Goal: Transaction & Acquisition: Purchase product/service

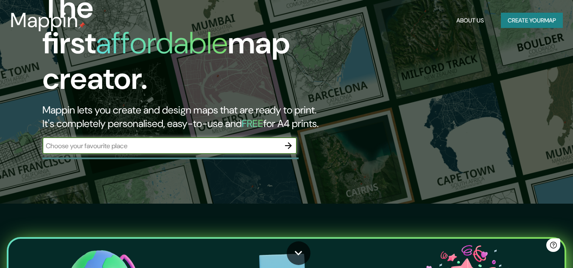
scroll to position [85, 0]
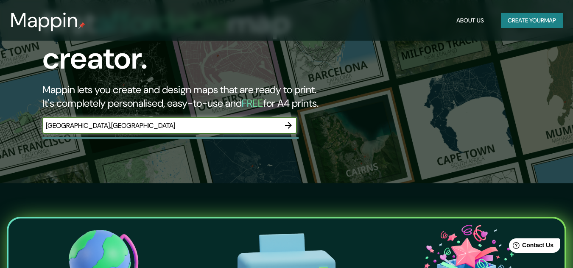
type input "peru,lima"
click at [289, 120] on icon "button" at bounding box center [288, 125] width 10 height 10
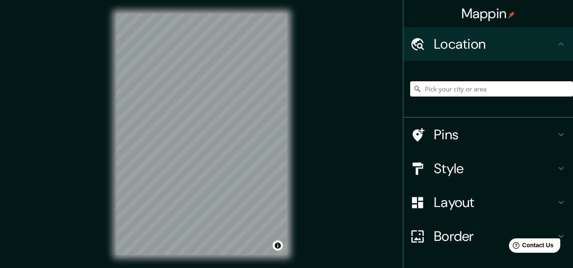
click at [497, 85] on input "Pick your city or area" at bounding box center [491, 88] width 163 height 15
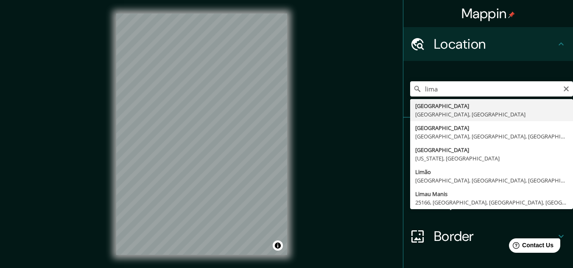
type input "Lima, Provincia de Lima, Perú"
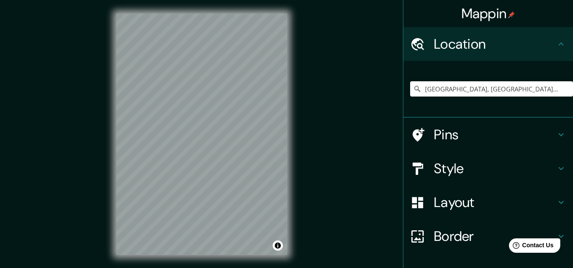
click at [446, 174] on h4 "Style" at bounding box center [495, 168] width 122 height 17
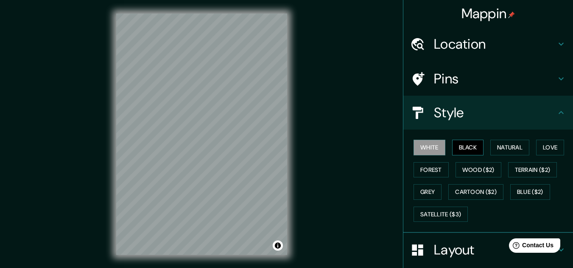
click at [470, 151] on button "Black" at bounding box center [468, 148] width 32 height 16
click at [424, 153] on button "White" at bounding box center [429, 148] width 32 height 16
click at [434, 81] on h4 "Pins" at bounding box center [495, 78] width 122 height 17
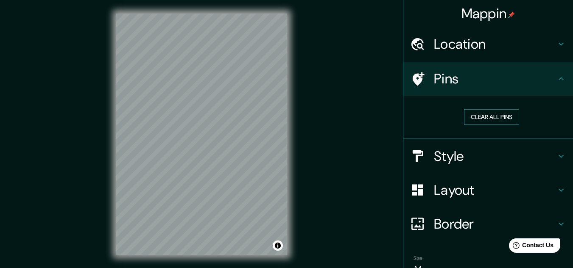
click at [482, 120] on button "Clear all pins" at bounding box center [491, 117] width 55 height 16
click at [490, 116] on button "Clear all pins" at bounding box center [491, 117] width 55 height 16
click at [456, 187] on h4 "Layout" at bounding box center [495, 190] width 122 height 17
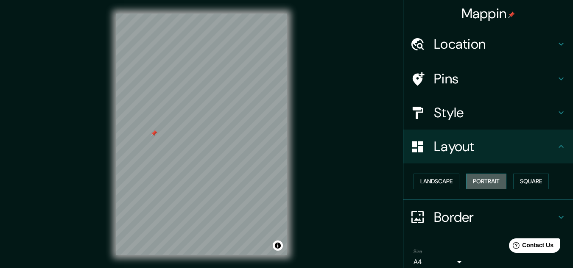
click at [495, 184] on button "Portrait" at bounding box center [486, 182] width 40 height 16
click at [433, 181] on button "Landscape" at bounding box center [436, 182] width 46 height 16
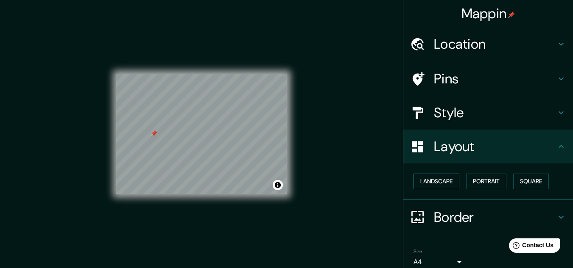
click at [439, 183] on button "Landscape" at bounding box center [436, 182] width 46 height 16
click at [537, 181] on button "Square" at bounding box center [531, 182] width 36 height 16
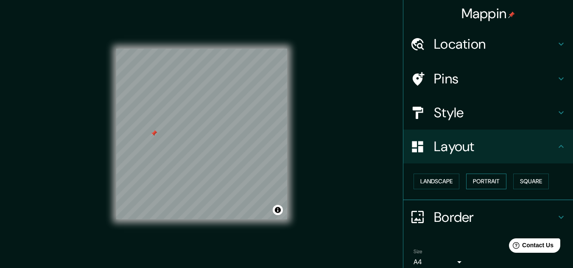
click at [477, 181] on button "Portrait" at bounding box center [486, 182] width 40 height 16
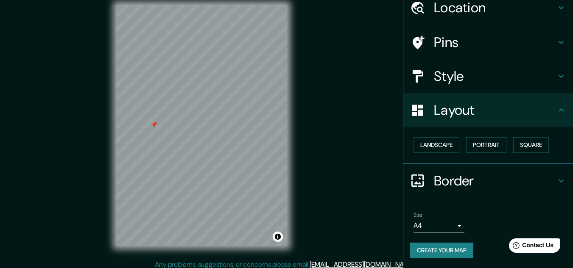
scroll to position [14, 0]
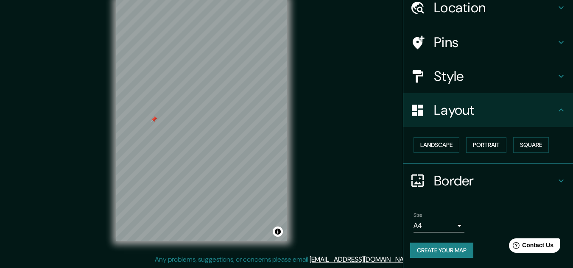
click at [444, 252] on button "Create your map" at bounding box center [441, 251] width 63 height 16
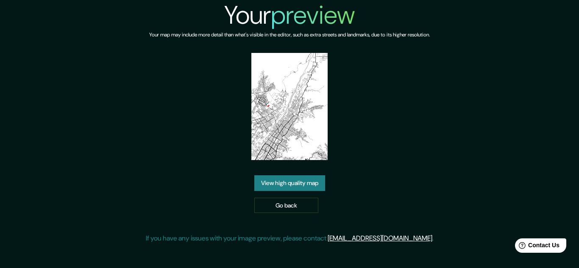
drag, startPoint x: 297, startPoint y: 209, endPoint x: 310, endPoint y: 206, distance: 13.9
click at [297, 209] on link "Go back" at bounding box center [286, 206] width 64 height 16
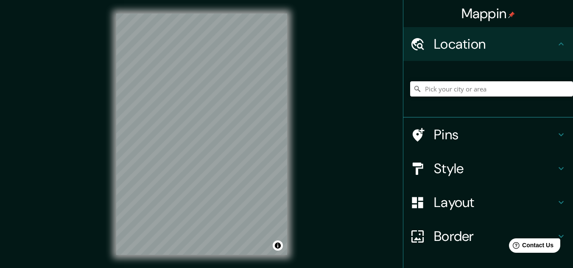
click at [457, 87] on input "Pick your city or area" at bounding box center [491, 88] width 163 height 15
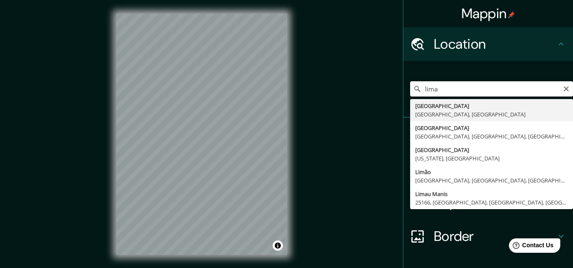
type input "[GEOGRAPHIC_DATA], [GEOGRAPHIC_DATA], [GEOGRAPHIC_DATA]"
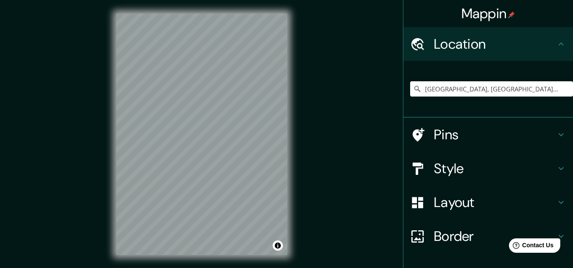
click at [164, 268] on html "Mappin Location Lima, Provincia de Lima, Perú Pins Style Layout Border Choose a…" at bounding box center [286, 134] width 573 height 268
drag, startPoint x: 430, startPoint y: 132, endPoint x: 414, endPoint y: 132, distance: 16.5
click at [434, 132] on h4 "Pins" at bounding box center [495, 134] width 122 height 17
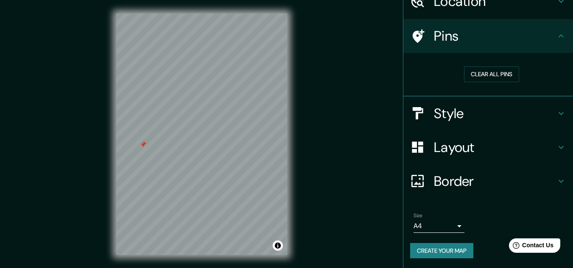
scroll to position [43, 0]
click at [437, 248] on button "Create your map" at bounding box center [441, 251] width 63 height 16
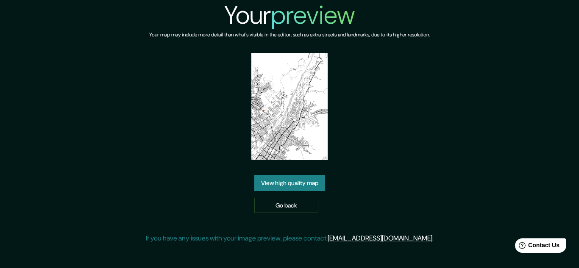
click at [289, 177] on link "View high quality map" at bounding box center [289, 183] width 71 height 16
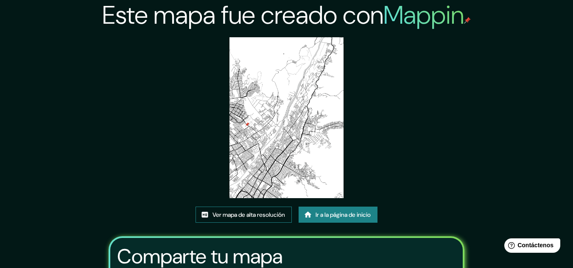
click at [260, 217] on font "Ver mapa de alta resolución" at bounding box center [248, 215] width 72 height 8
